Goal: Find specific page/section: Find specific page/section

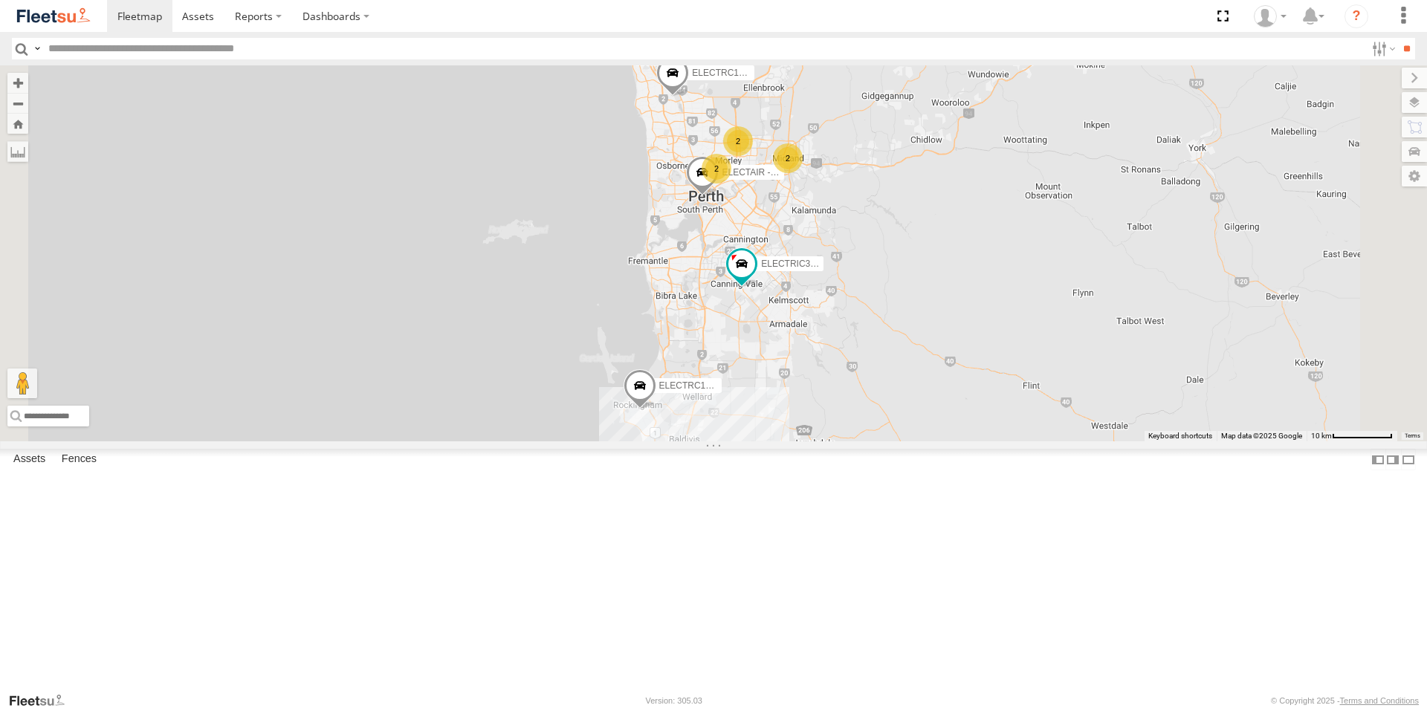
click at [0, 0] on div "All Assets" at bounding box center [0, 0] width 0 height 0
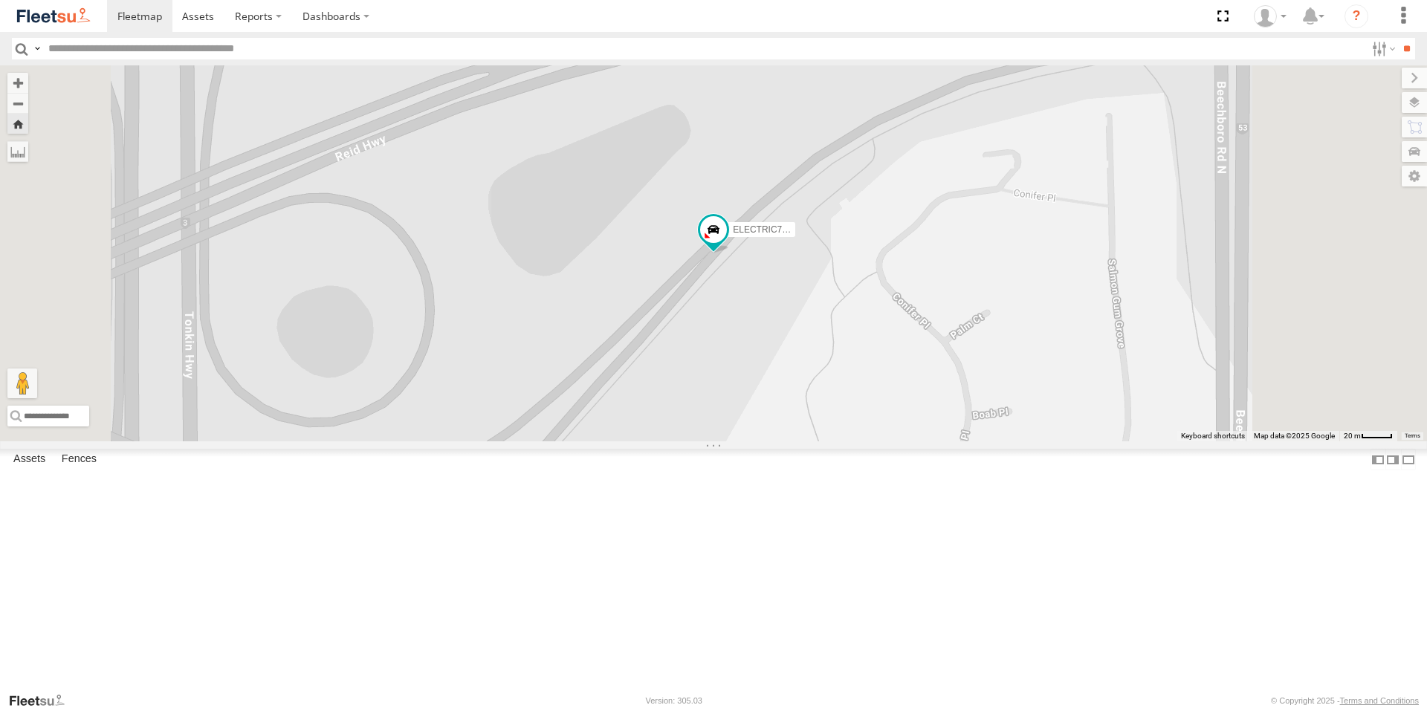
click at [0, 0] on span at bounding box center [0, 0] width 0 height 0
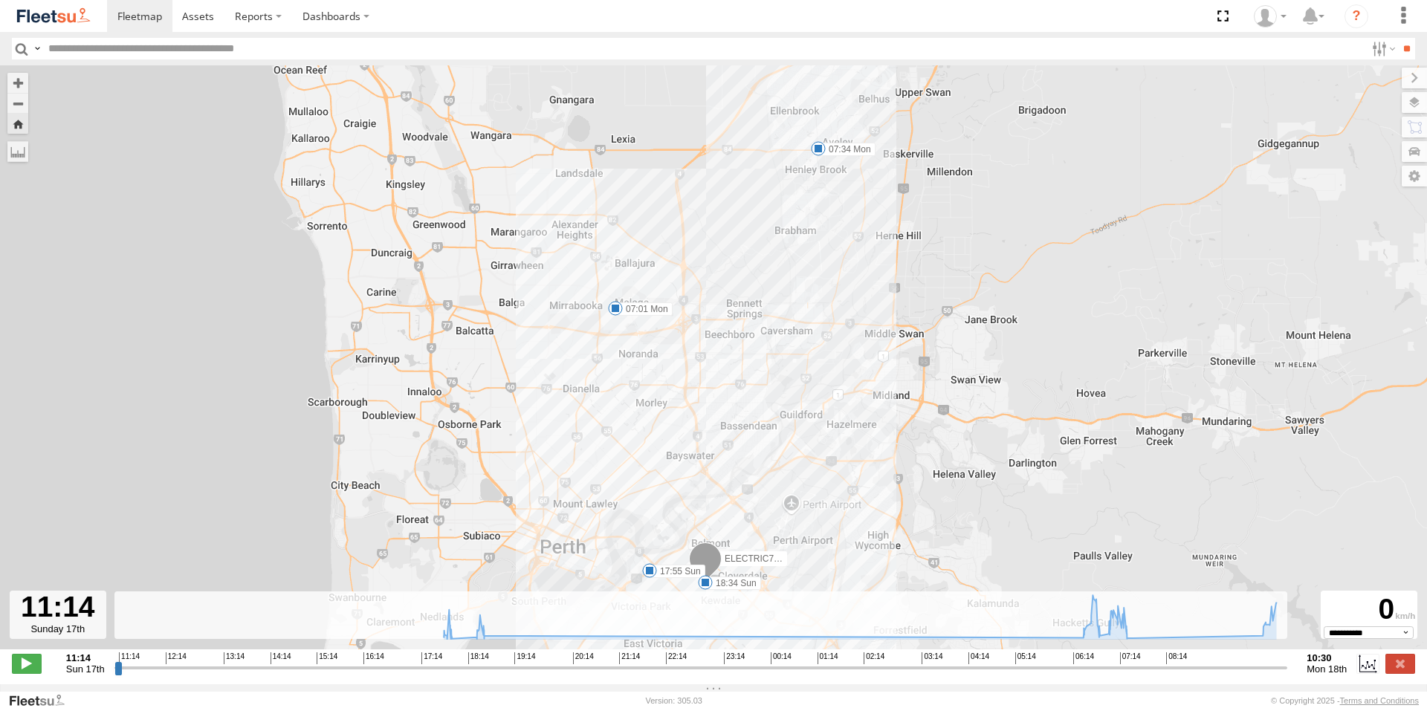
click at [1132, 673] on input "range" at bounding box center [701, 668] width 1174 height 14
drag, startPoint x: 1132, startPoint y: 673, endPoint x: 740, endPoint y: 491, distance: 432.3
type input "**********"
click at [1274, 675] on input "range" at bounding box center [701, 668] width 1174 height 14
click at [1392, 665] on label at bounding box center [1401, 663] width 30 height 19
